Goal: Task Accomplishment & Management: Complete application form

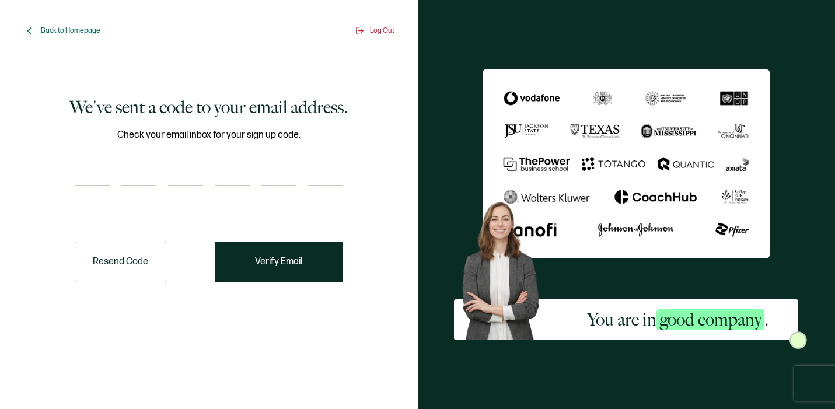
click at [105, 171] on input "number" at bounding box center [92, 174] width 35 height 23
paste input "2"
type input "2"
type input "3"
type input "0"
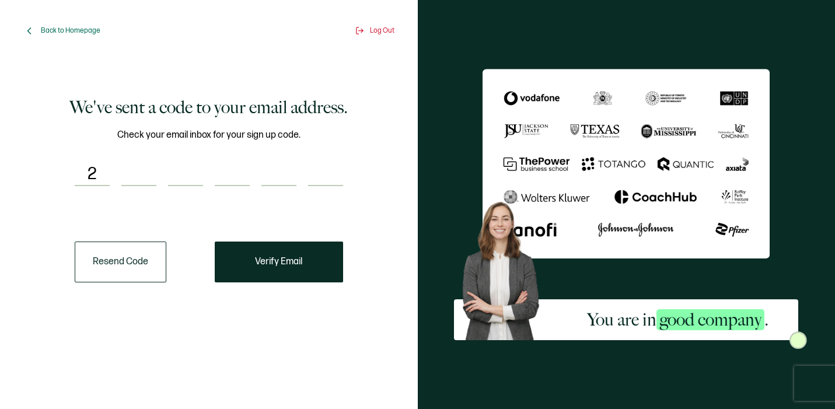
type input "4"
type input "6"
type input "9"
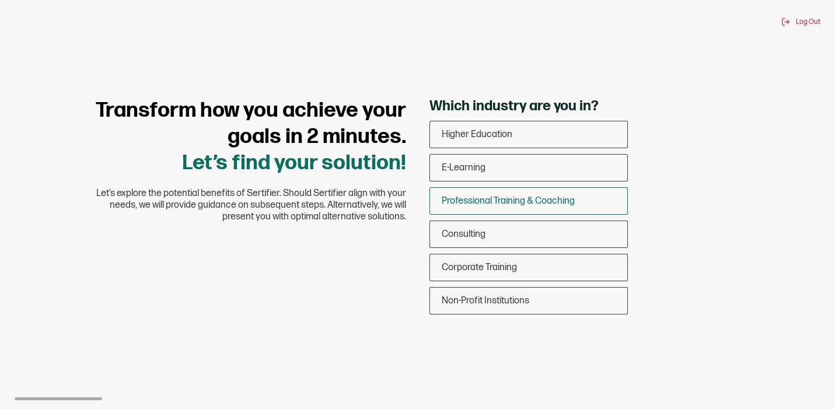
click at [472, 196] on span "Professional Training & Coaching" at bounding box center [508, 201] width 133 height 11
click at [0, 0] on input "Professional Training & Coaching" at bounding box center [0, 0] width 0 height 0
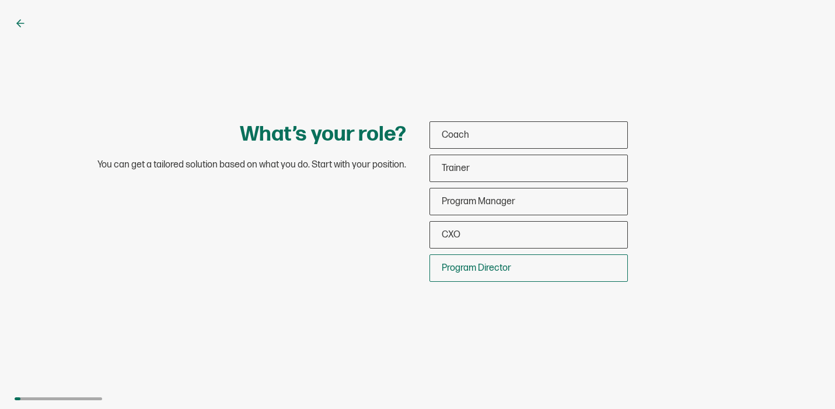
click at [476, 259] on div "Program Director" at bounding box center [528, 268] width 197 height 27
click at [0, 0] on input "Program Director" at bounding box center [0, 0] width 0 height 0
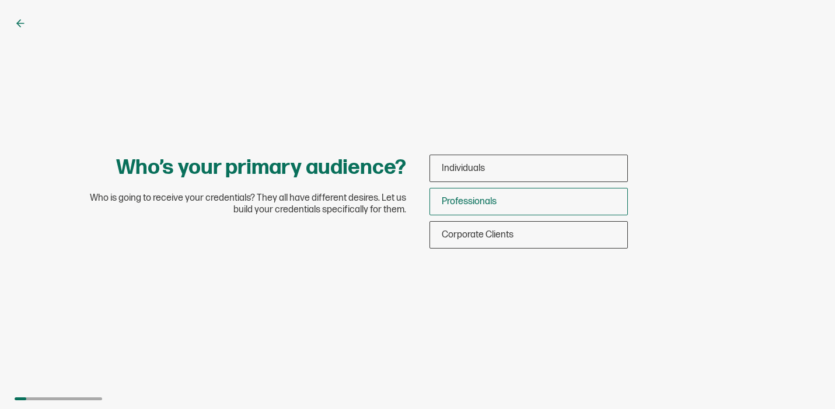
click at [485, 207] on span "Professionals" at bounding box center [469, 201] width 55 height 11
click at [0, 0] on input "Professionals" at bounding box center [0, 0] width 0 height 0
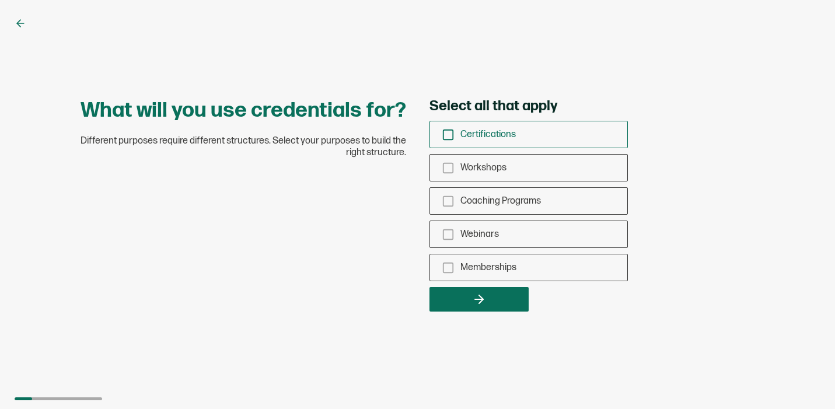
click at [475, 139] on span "Certifications" at bounding box center [488, 134] width 55 height 11
click at [0, 0] on input "Certifications" at bounding box center [0, 0] width 0 height 0
click at [477, 159] on div "Workshops" at bounding box center [528, 167] width 197 height 27
click at [0, 0] on input "Workshops" at bounding box center [0, 0] width 0 height 0
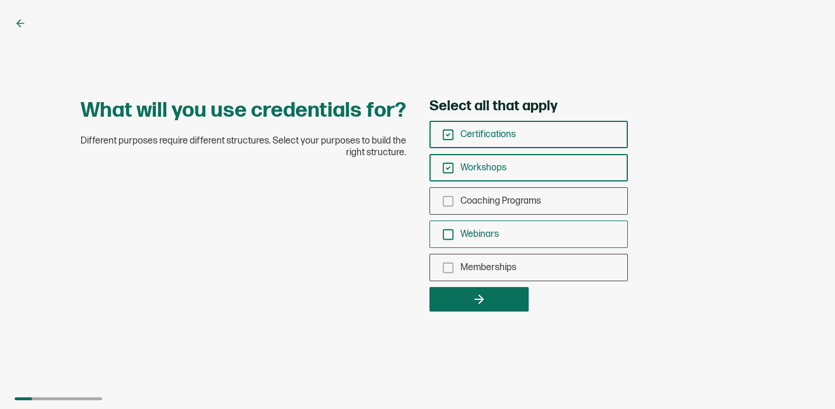
click at [490, 234] on span "Webinars" at bounding box center [480, 234] width 39 height 11
click at [0, 0] on input "Webinars" at bounding box center [0, 0] width 0 height 0
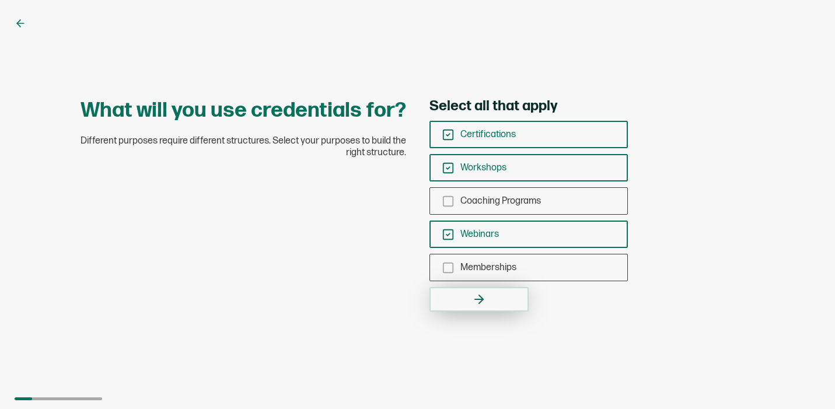
click at [482, 299] on icon "button" at bounding box center [481, 299] width 4 height 8
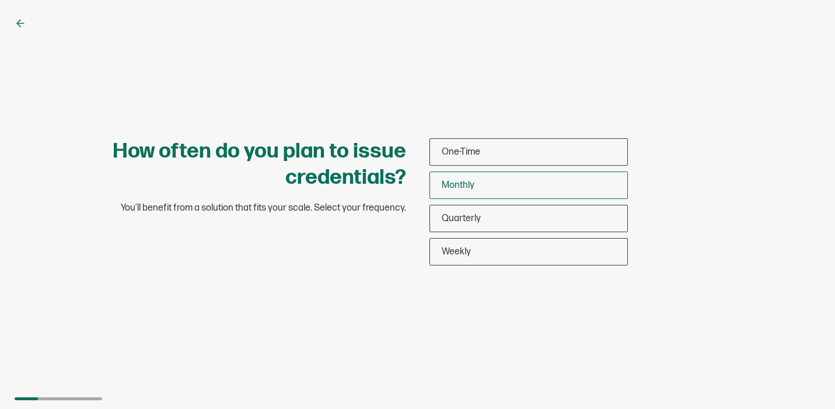
click at [497, 190] on div "Monthly" at bounding box center [528, 185] width 197 height 27
click at [0, 0] on input "Monthly" at bounding box center [0, 0] width 0 height 0
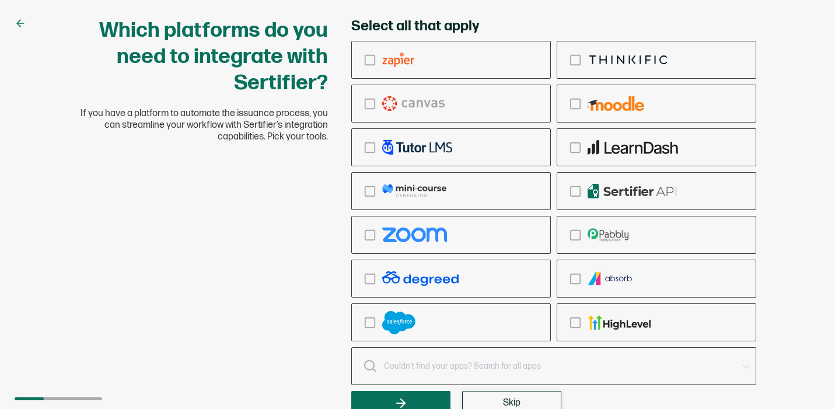
click at [490, 403] on button "Skip" at bounding box center [511, 403] width 99 height 25
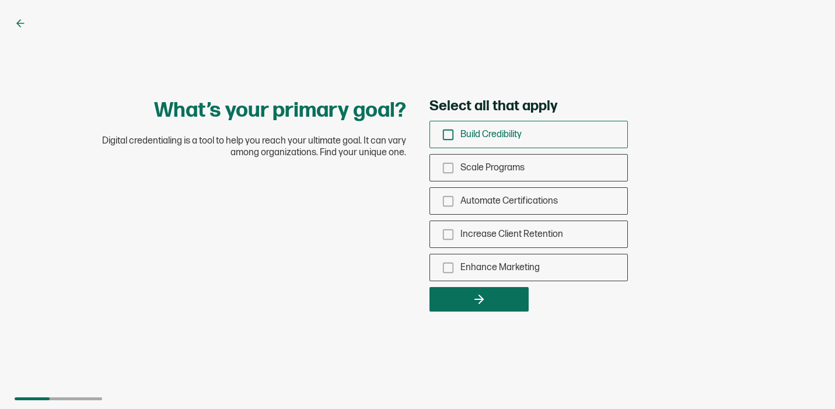
click at [461, 131] on span "Build Credibility" at bounding box center [491, 134] width 61 height 11
click at [0, 0] on input "Build Credibility" at bounding box center [0, 0] width 0 height 0
click at [481, 264] on span "Enhance Marketing" at bounding box center [500, 267] width 79 height 11
click at [0, 0] on input "Enhance Marketing" at bounding box center [0, 0] width 0 height 0
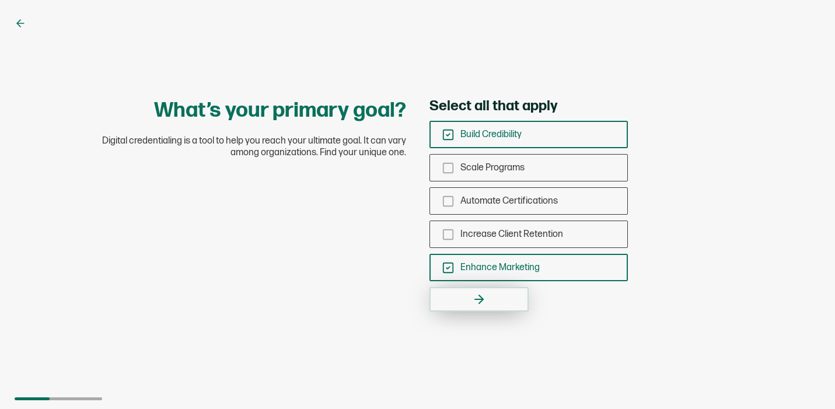
click at [478, 303] on icon "button" at bounding box center [479, 300] width 14 height 14
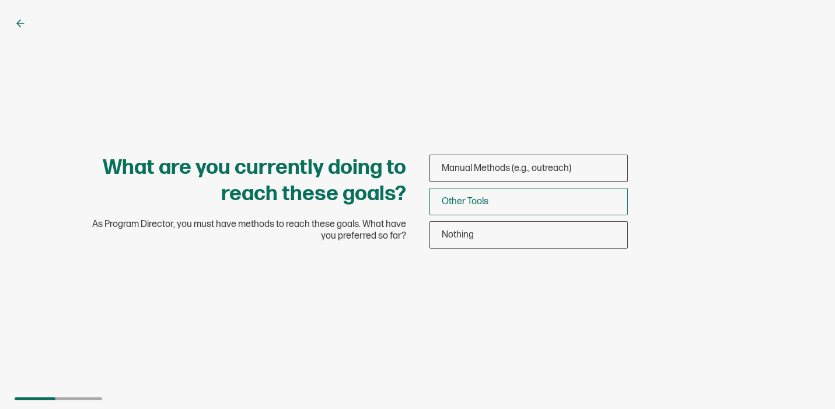
click at [458, 200] on span "Other Tools" at bounding box center [465, 201] width 47 height 11
click at [0, 0] on input "Other Tools" at bounding box center [0, 0] width 0 height 0
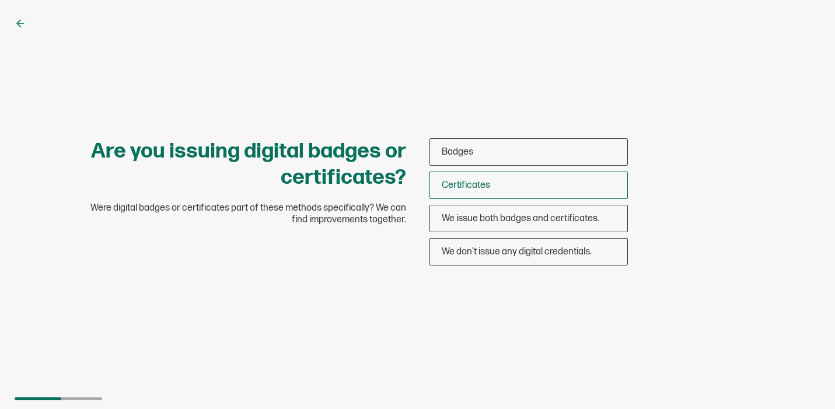
click at [466, 180] on span "Certificates" at bounding box center [466, 185] width 48 height 11
click at [0, 0] on input "Certificates" at bounding box center [0, 0] width 0 height 0
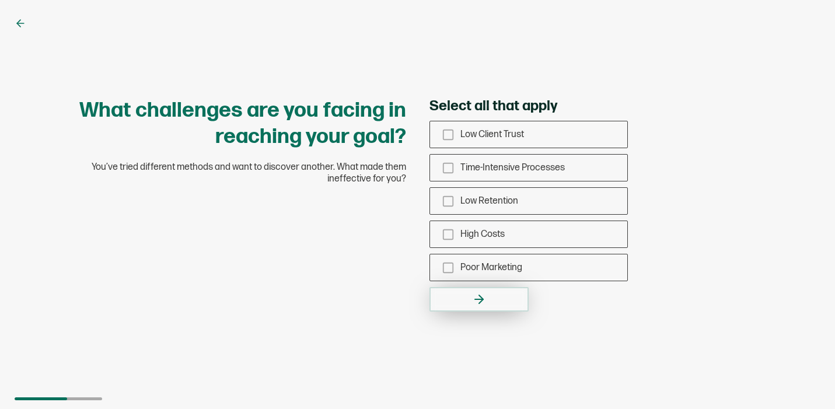
click at [477, 300] on icon "button" at bounding box center [479, 300] width 8 height 0
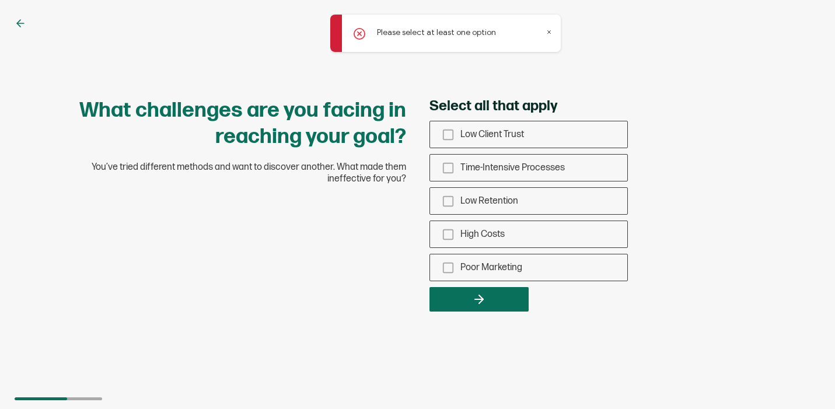
click at [406, 302] on div "What challenges are you facing in reaching your goal? You’ve tried different me…" at bounding box center [418, 205] width 701 height 214
click at [539, 163] on span "Time-Intensive Processes" at bounding box center [513, 167] width 105 height 11
click at [0, 0] on input "Time-Intensive Processes" at bounding box center [0, 0] width 0 height 0
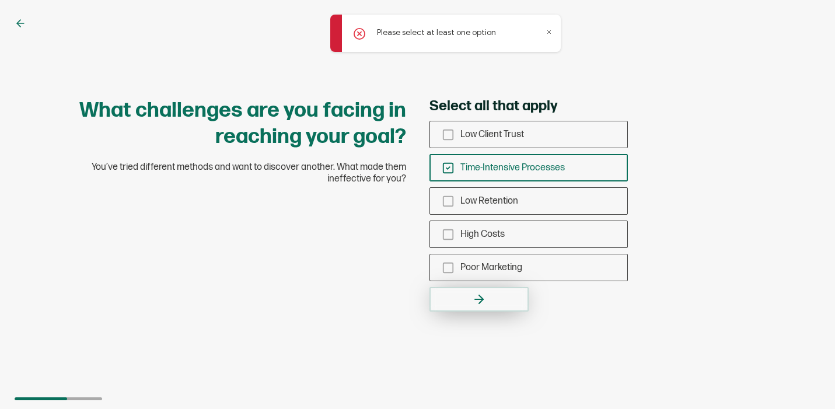
click at [479, 298] on icon "button" at bounding box center [479, 300] width 14 height 14
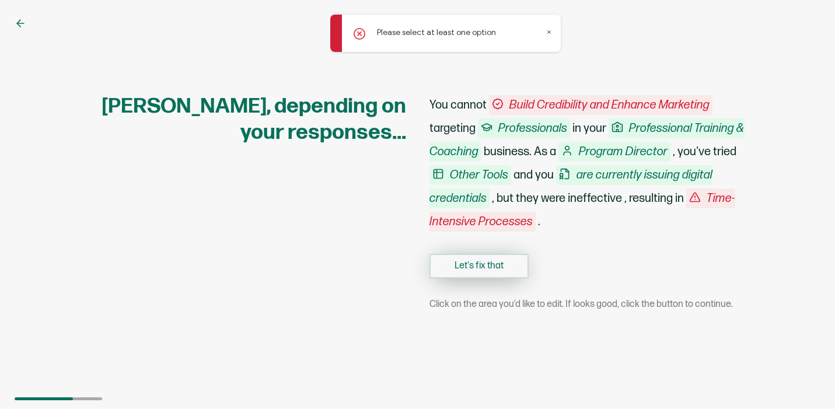
click at [478, 266] on button "Let's fix that" at bounding box center [479, 266] width 99 height 25
click at [495, 266] on button "Let's fix that" at bounding box center [479, 266] width 99 height 25
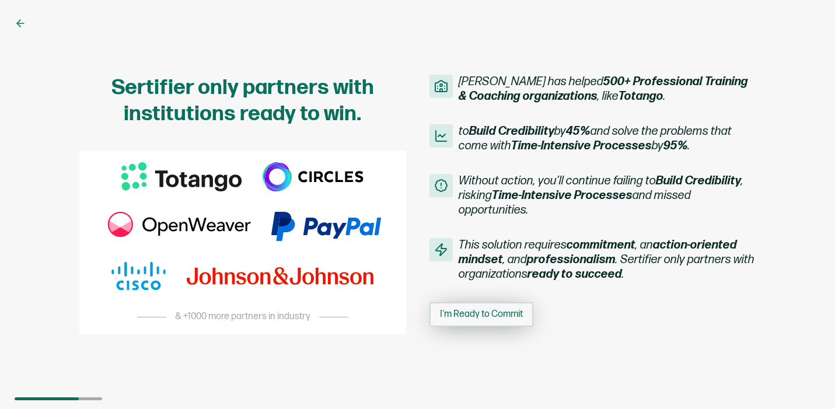
click at [481, 310] on span "I'm Ready to Commit" at bounding box center [481, 314] width 83 height 9
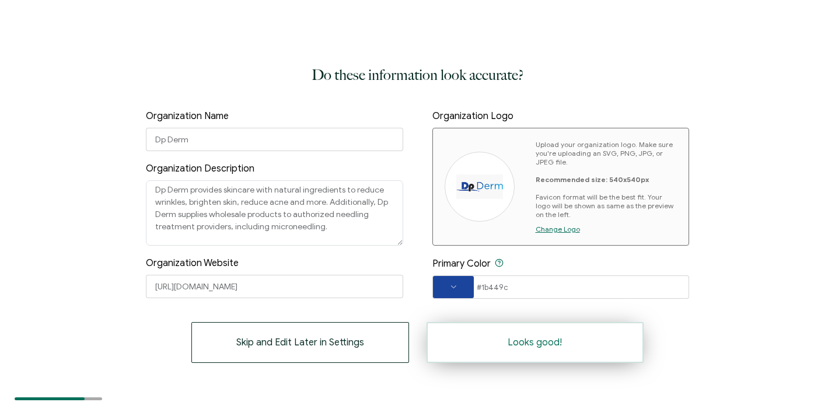
click at [490, 337] on button "Looks good!" at bounding box center [536, 342] width 218 height 41
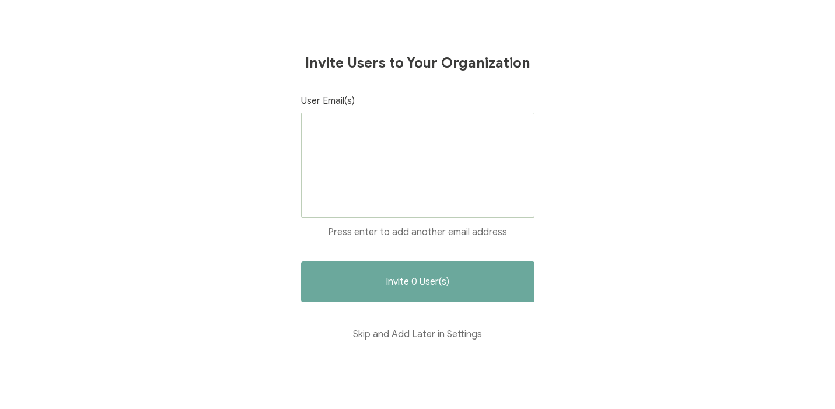
click at [490, 337] on button "Skip and Add Later in Settings" at bounding box center [418, 334] width 234 height 41
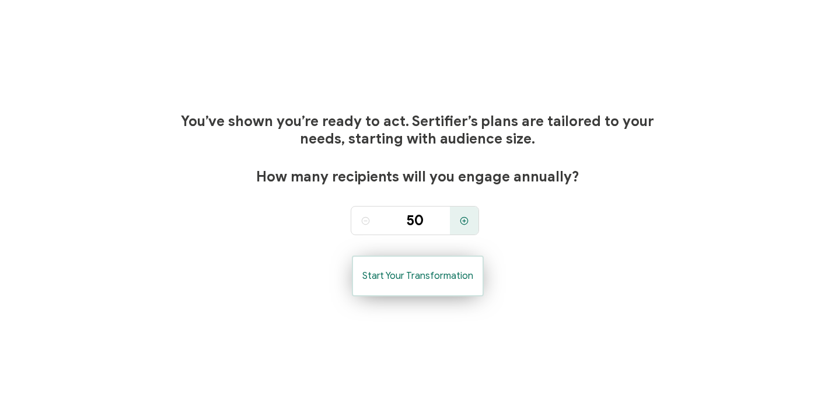
click at [455, 271] on span "Start Your Transformation" at bounding box center [418, 275] width 111 height 9
